Goal: Transaction & Acquisition: Book appointment/travel/reservation

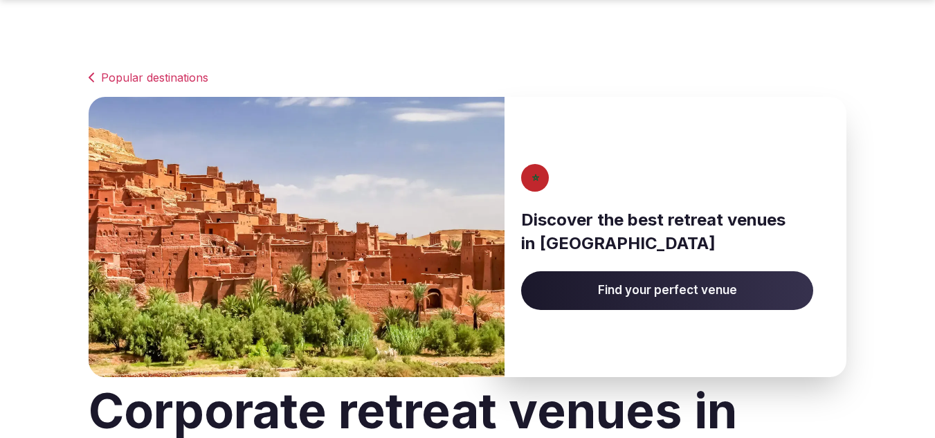
drag, startPoint x: 0, startPoint y: 0, endPoint x: 35, endPoint y: 192, distance: 195.5
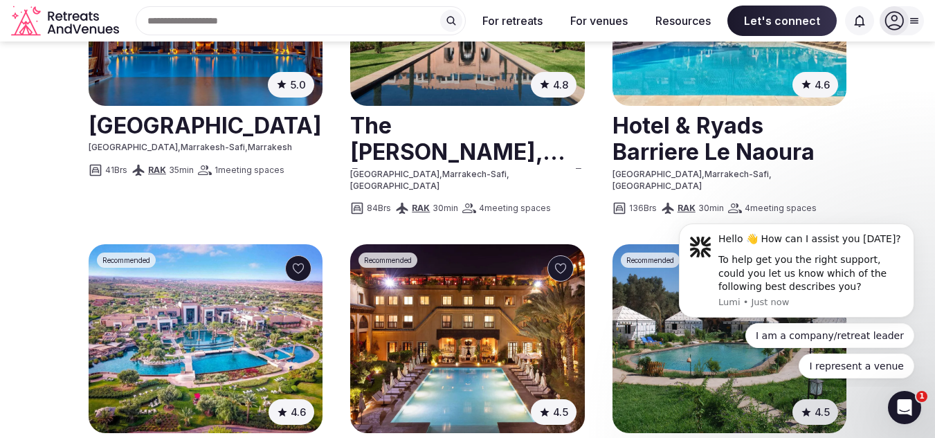
scroll to position [970, 0]
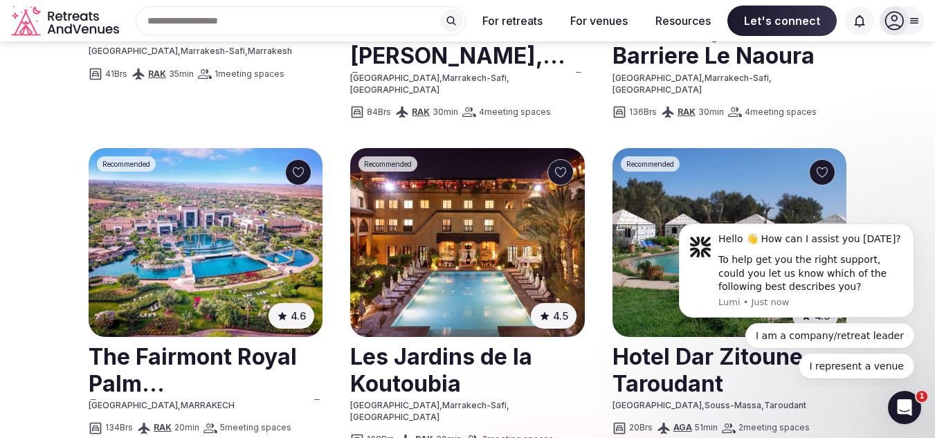
click at [487, 198] on img at bounding box center [467, 242] width 234 height 189
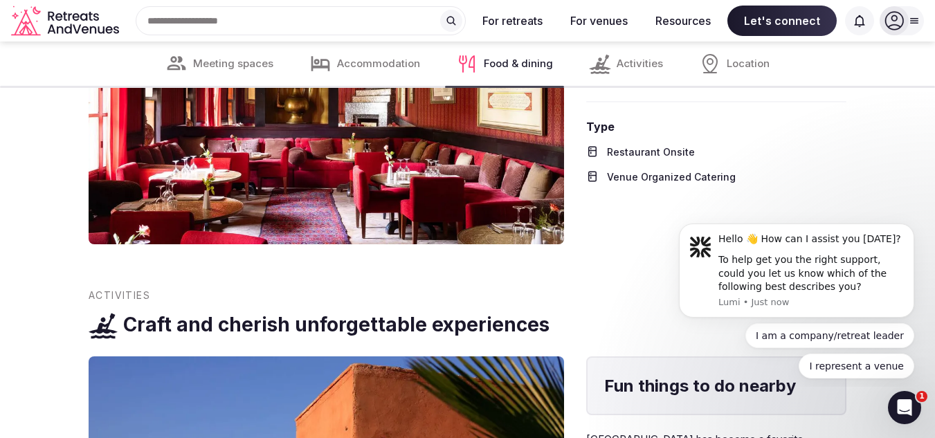
scroll to position [2420, 0]
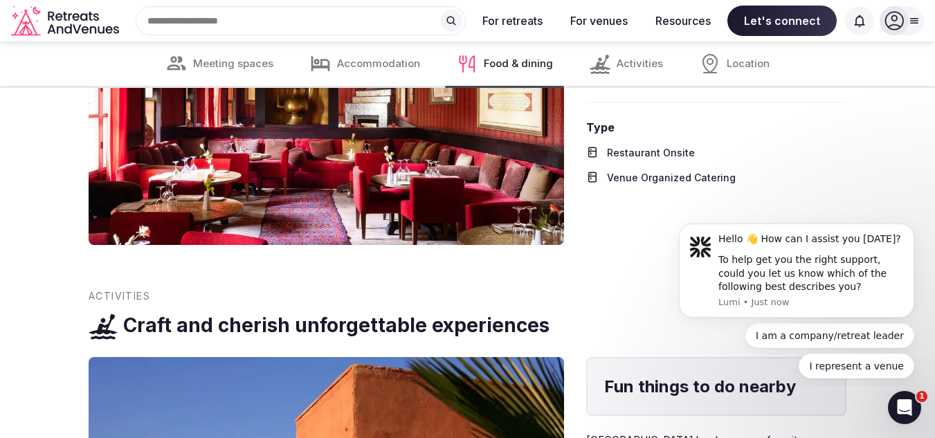
click at [222, 70] on span "Meeting spaces" at bounding box center [233, 64] width 80 height 15
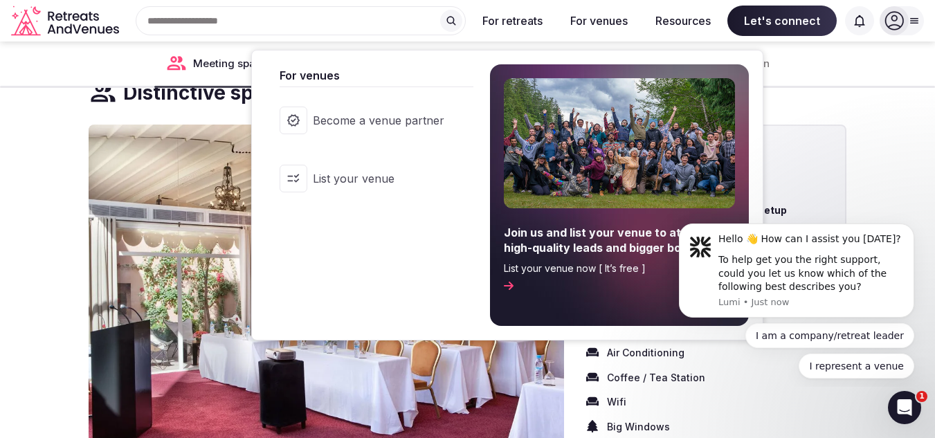
scroll to position [957, 0]
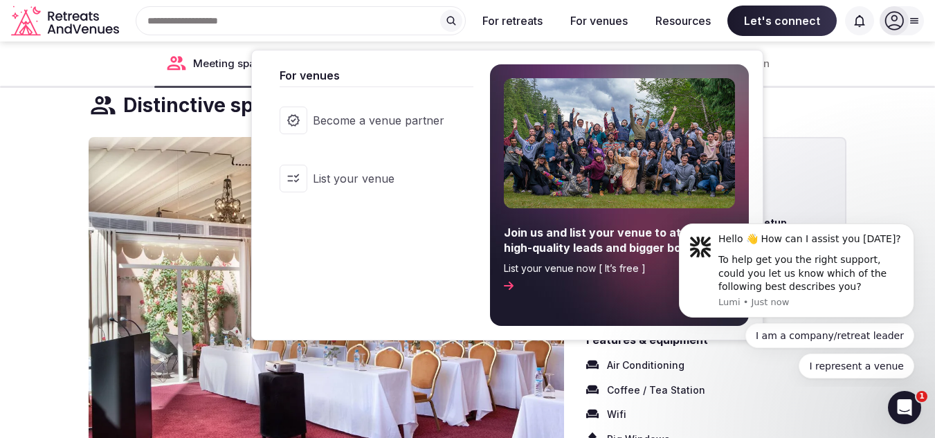
click at [608, 21] on button "For venues" at bounding box center [599, 21] width 80 height 30
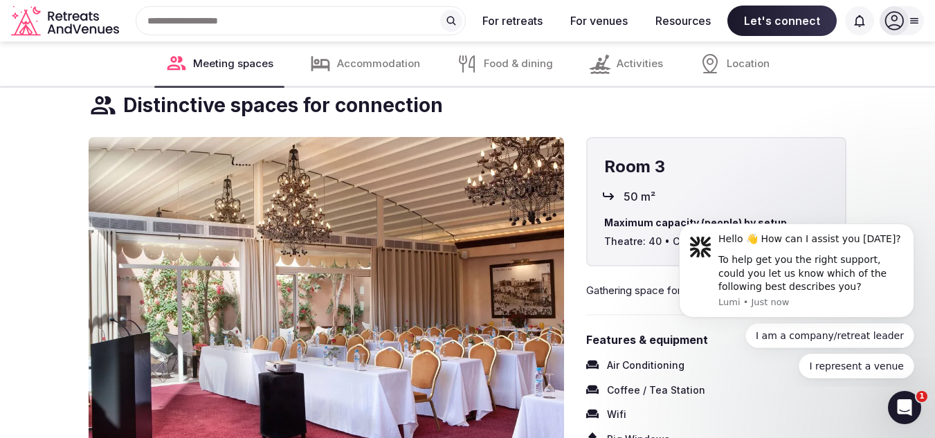
click at [67, 24] on icon "Retreats and Venues company logo" at bounding box center [66, 21] width 111 height 31
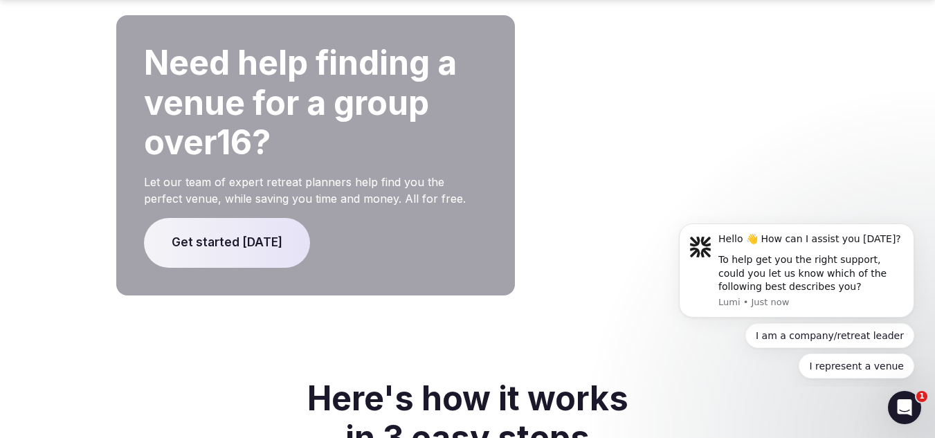
scroll to position [3022, 0]
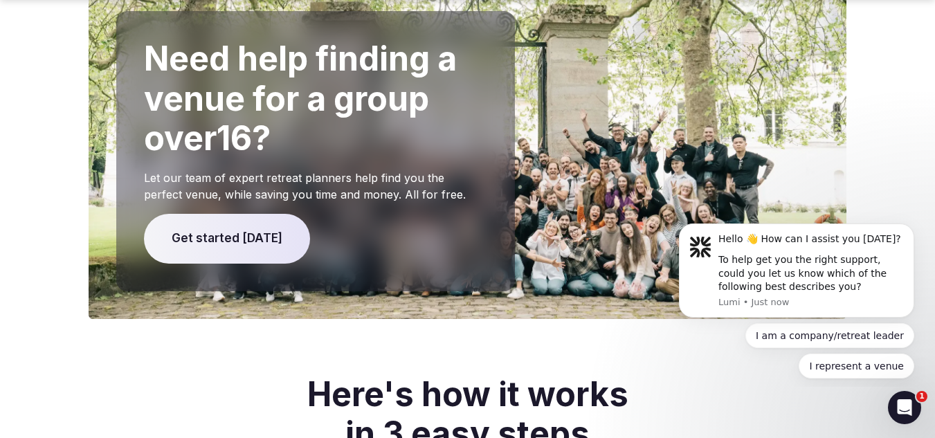
click at [232, 214] on span "Get started [DATE]" at bounding box center [227, 239] width 166 height 50
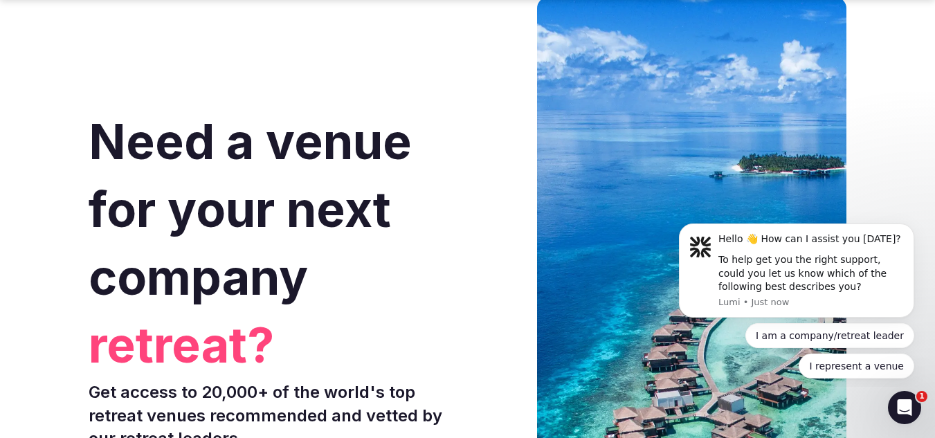
scroll to position [3022, 0]
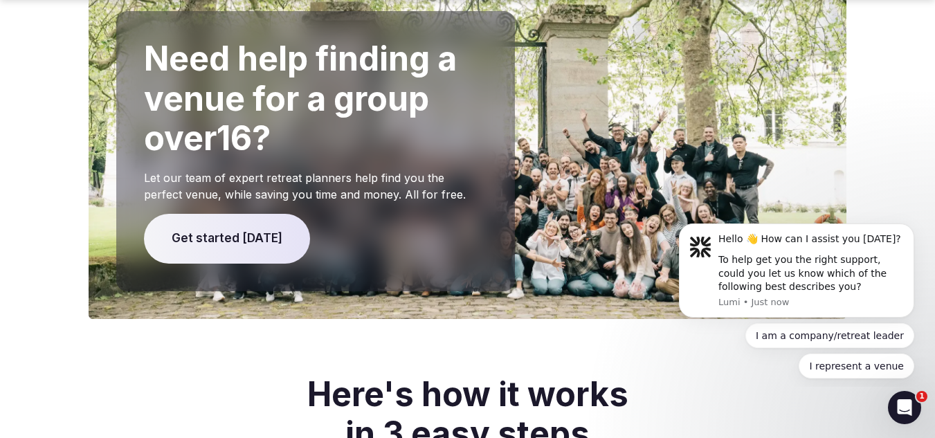
click at [45, 80] on section "Need help finding a venue for a group over 16 ? Let our team of expert retreat …" at bounding box center [467, 151] width 935 height 336
